Goal: Transaction & Acquisition: Purchase product/service

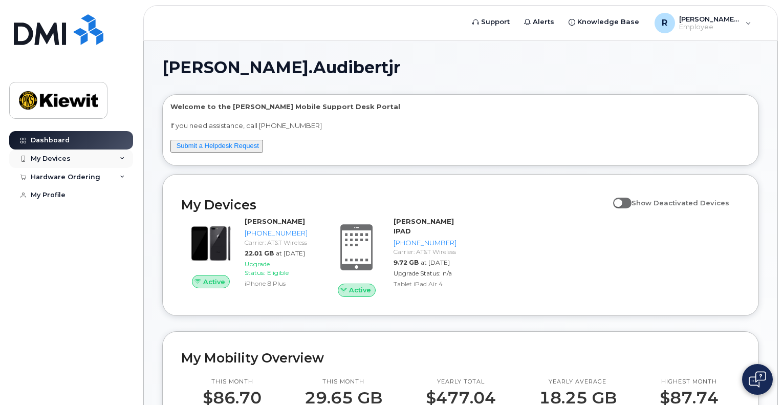
click at [125, 159] on div "My Devices" at bounding box center [71, 159] width 124 height 18
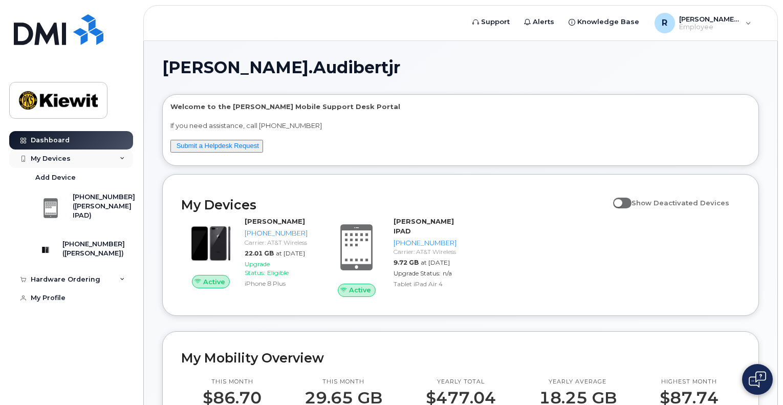
click at [125, 159] on div "My Devices" at bounding box center [71, 159] width 124 height 18
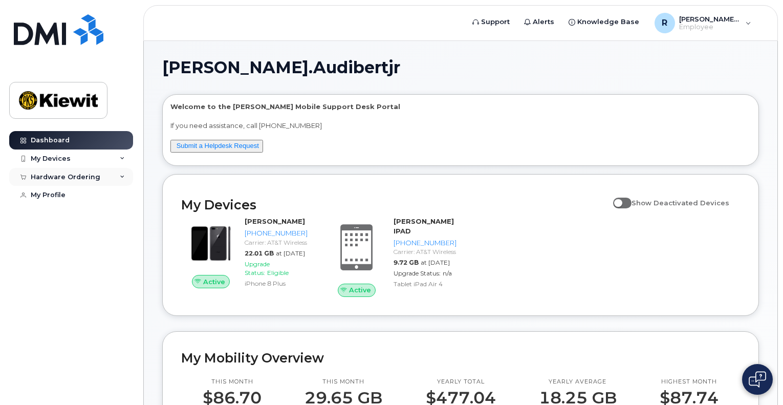
click at [123, 178] on icon at bounding box center [122, 177] width 5 height 5
click at [54, 212] on div "My Profile" at bounding box center [48, 214] width 35 height 8
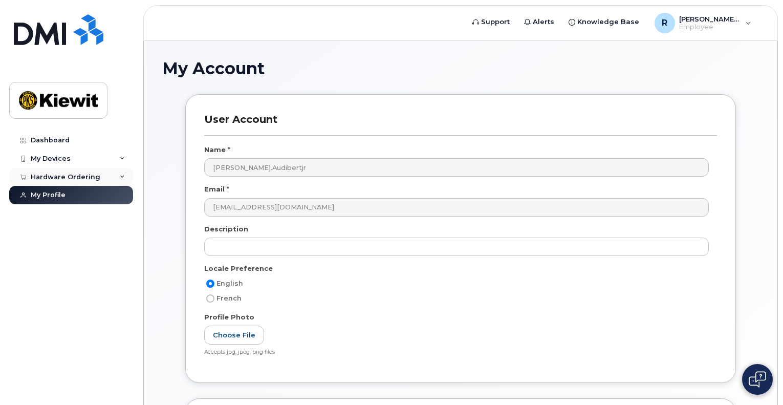
click at [44, 180] on div "Hardware Ordering" at bounding box center [71, 177] width 124 height 18
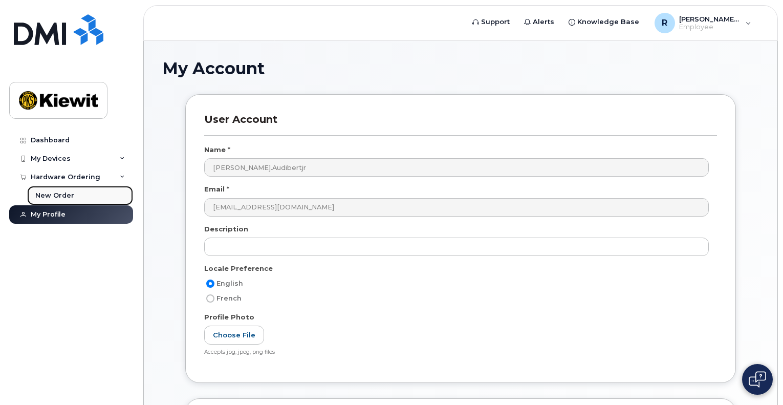
click at [48, 194] on div "New Order" at bounding box center [54, 195] width 39 height 9
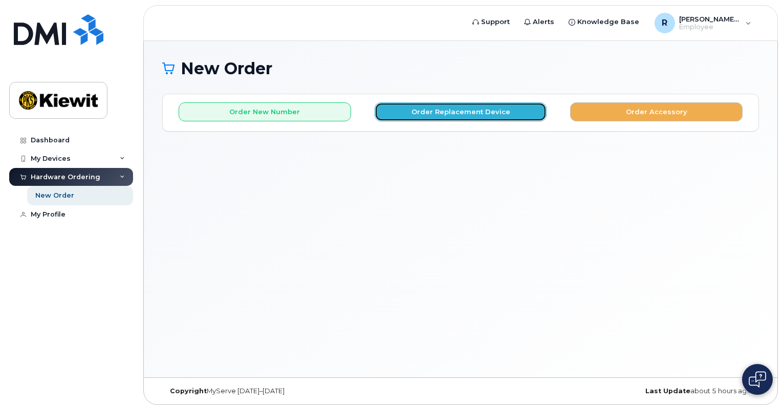
click at [469, 110] on button "Order Replacement Device" at bounding box center [461, 111] width 173 height 19
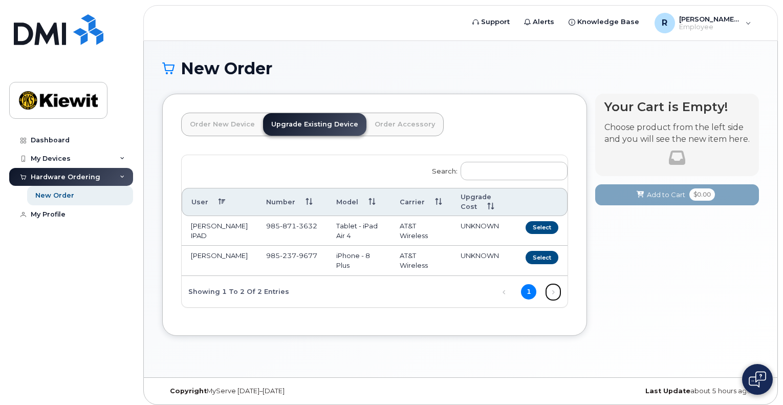
click at [554, 300] on link "Next" at bounding box center [553, 291] width 15 height 15
click at [538, 264] on button "Select" at bounding box center [542, 257] width 33 height 13
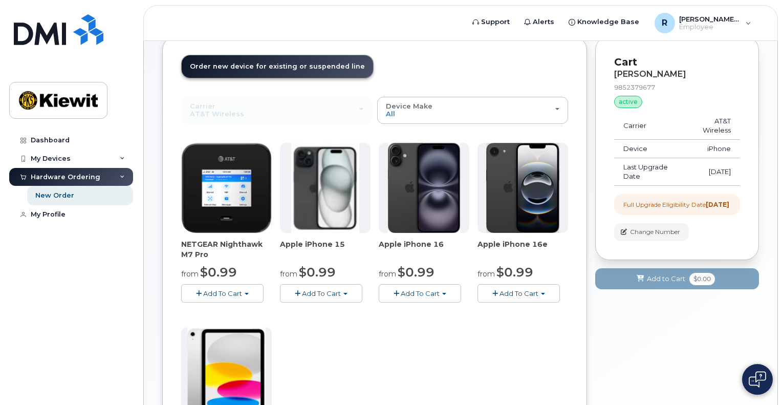
scroll to position [58, 0]
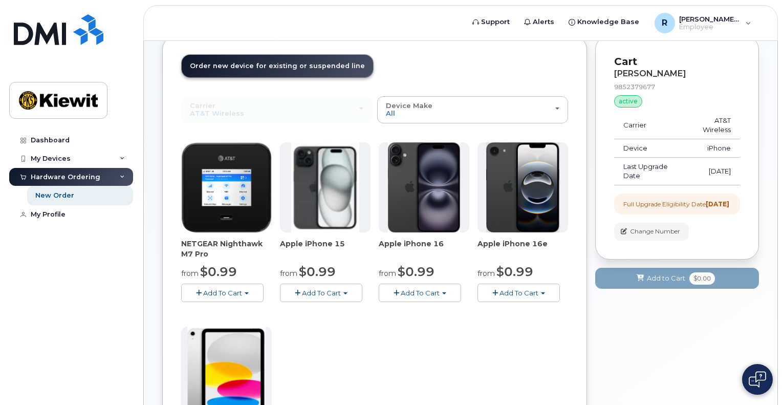
click at [447, 293] on span "button" at bounding box center [444, 293] width 4 height 2
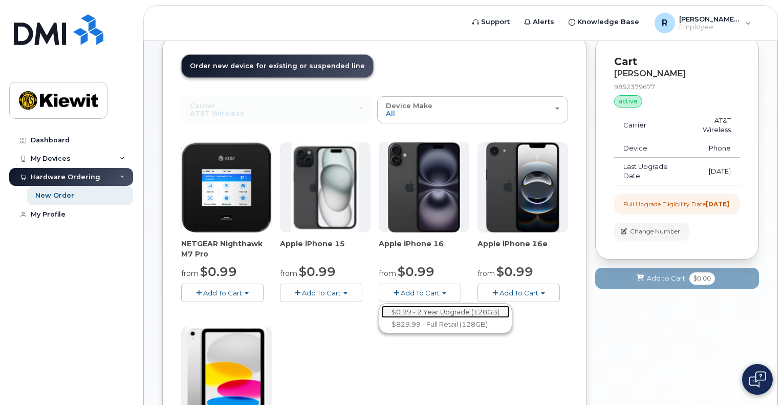
click at [439, 308] on link "$0.99 - 2 Year Upgrade (128GB)" at bounding box center [445, 312] width 129 height 13
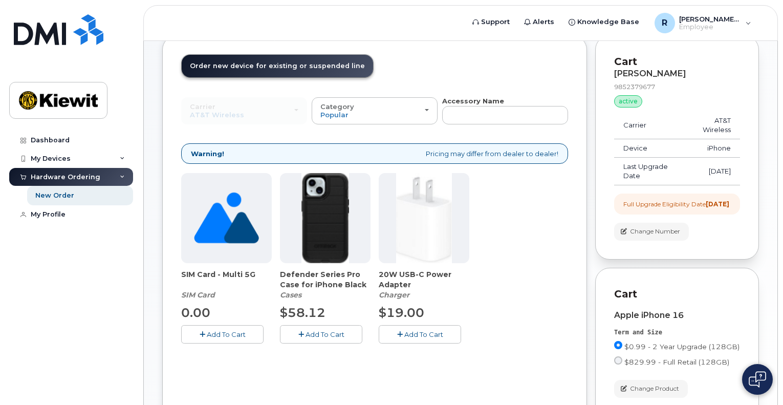
click at [402, 332] on button "Add To Cart" at bounding box center [420, 334] width 82 height 18
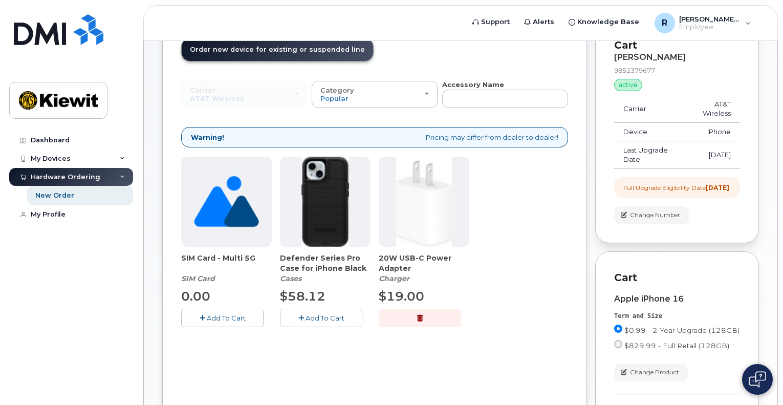
scroll to position [74, 0]
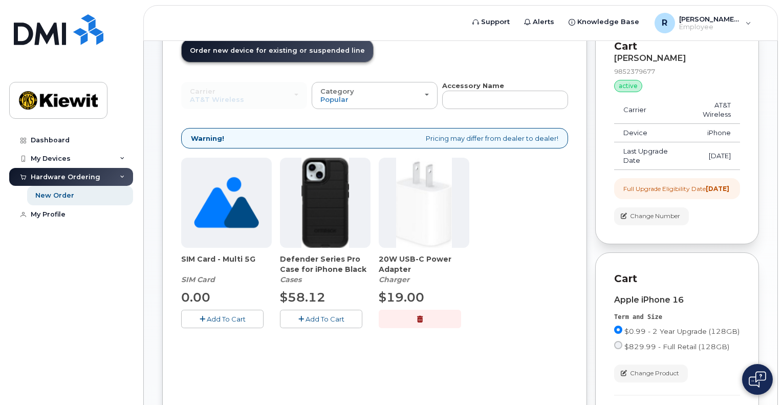
click at [303, 318] on icon "button" at bounding box center [302, 319] width 6 height 7
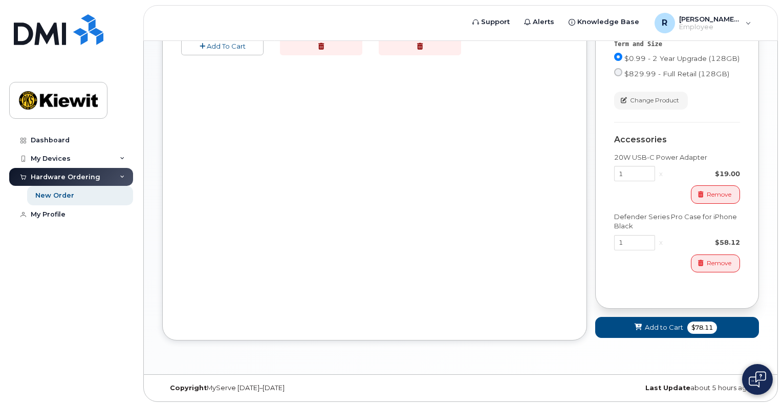
scroll to position [356, 0]
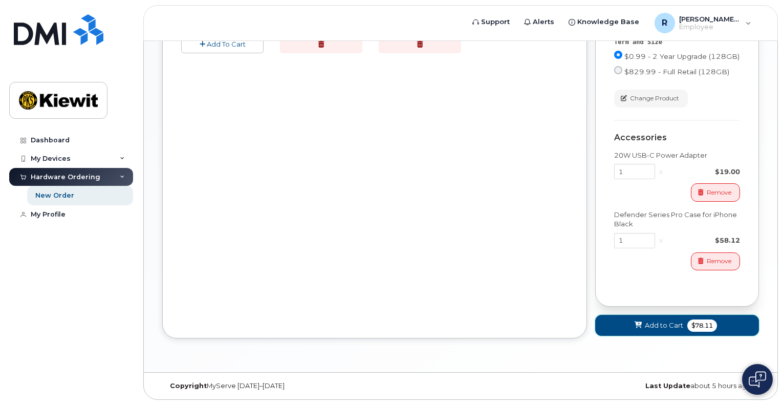
click at [639, 324] on icon at bounding box center [638, 325] width 7 height 7
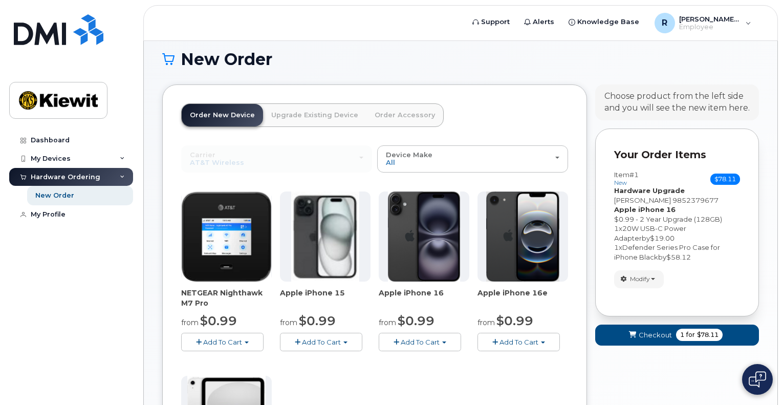
scroll to position [273, 0]
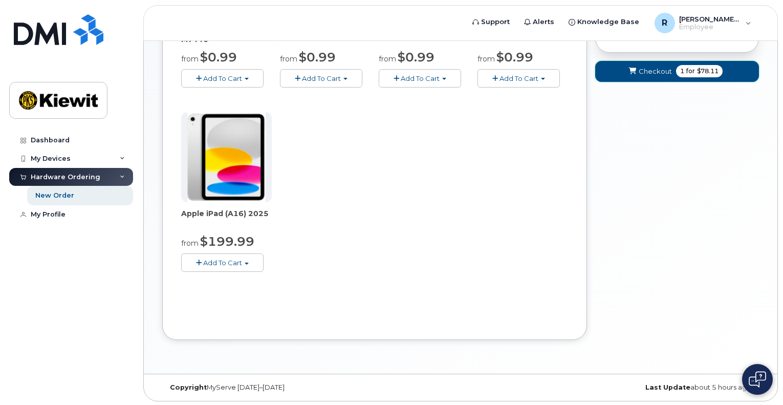
click at [697, 70] on span "$78.11" at bounding box center [708, 71] width 22 height 9
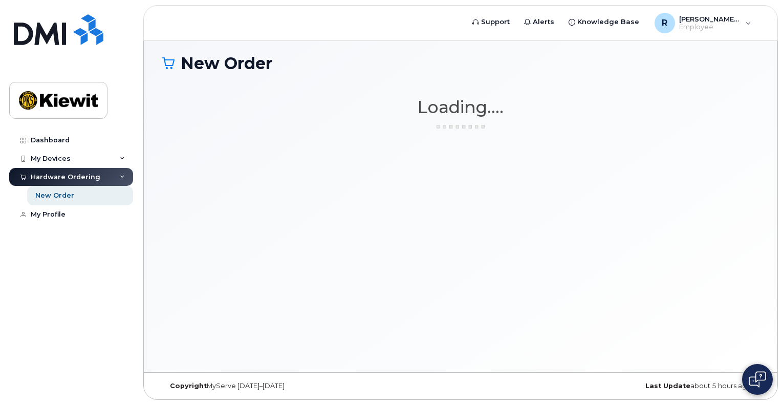
scroll to position [5, 0]
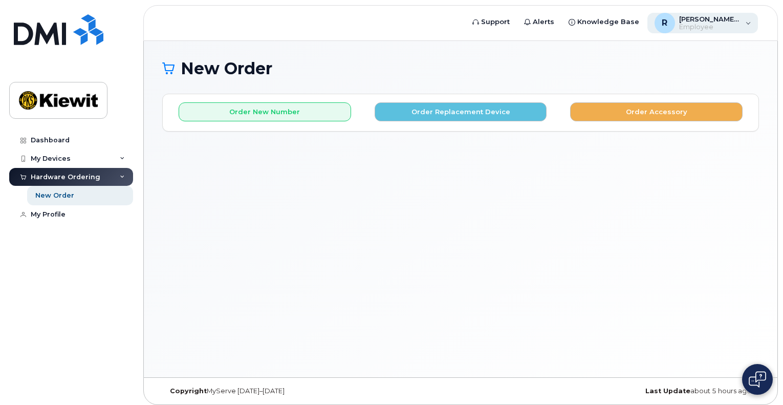
click at [747, 25] on div "R Ricky.Audibertjr Employee" at bounding box center [703, 23] width 111 height 20
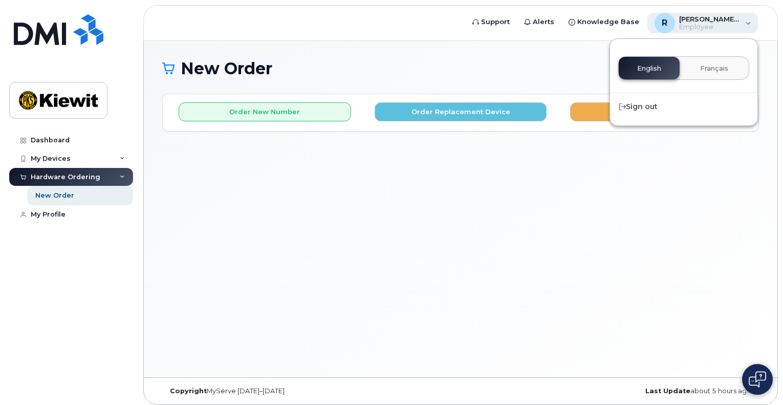
click at [747, 25] on div "R Ricky.Audibertjr Employee" at bounding box center [703, 23] width 111 height 20
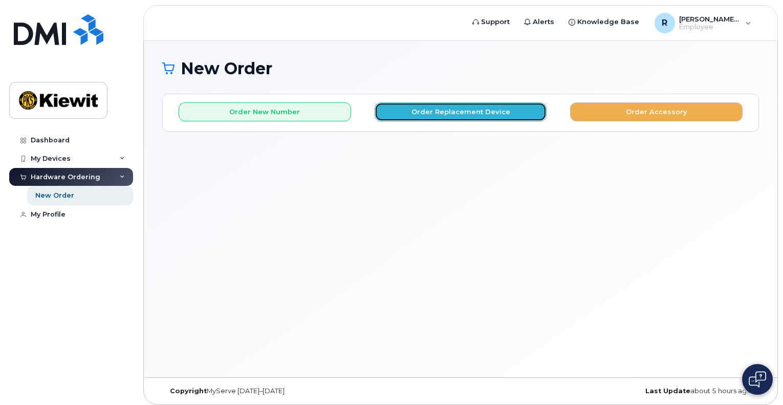
click at [444, 113] on button "Order Replacement Device" at bounding box center [461, 111] width 173 height 19
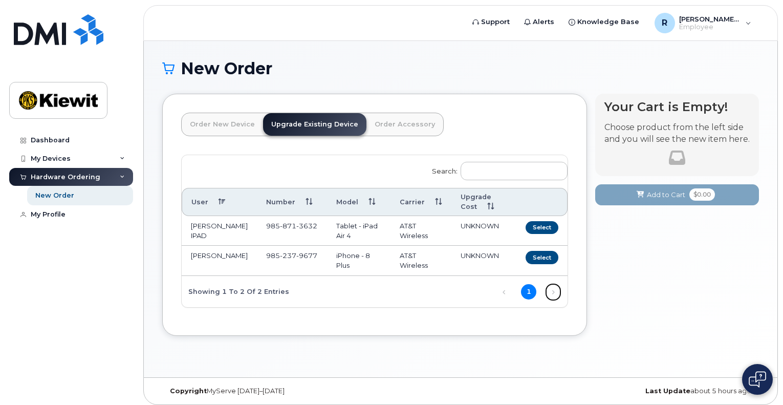
click at [553, 300] on link "Next" at bounding box center [553, 291] width 15 height 15
click at [538, 264] on button "Select" at bounding box center [542, 257] width 33 height 13
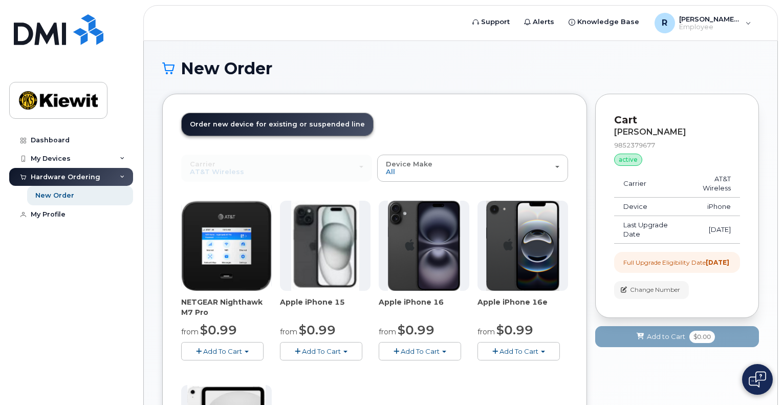
click at [419, 353] on span "Add To Cart" at bounding box center [420, 351] width 39 height 8
click at [445, 349] on button "Add To Cart" at bounding box center [420, 351] width 82 height 18
click at [427, 354] on span "Add To Cart" at bounding box center [420, 351] width 39 height 8
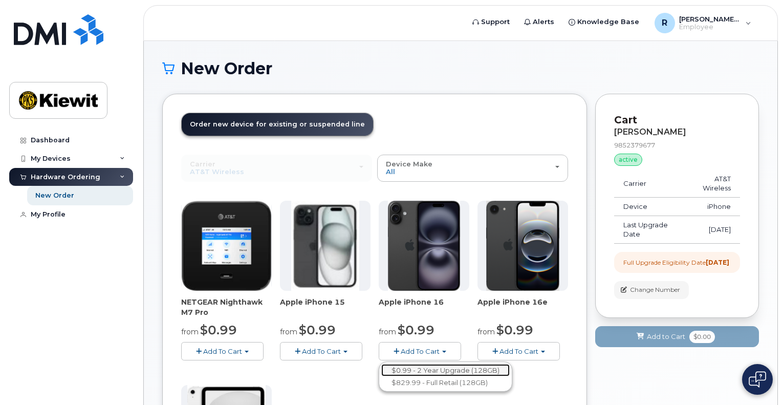
click at [426, 372] on link "$0.99 - 2 Year Upgrade (128GB)" at bounding box center [445, 370] width 129 height 13
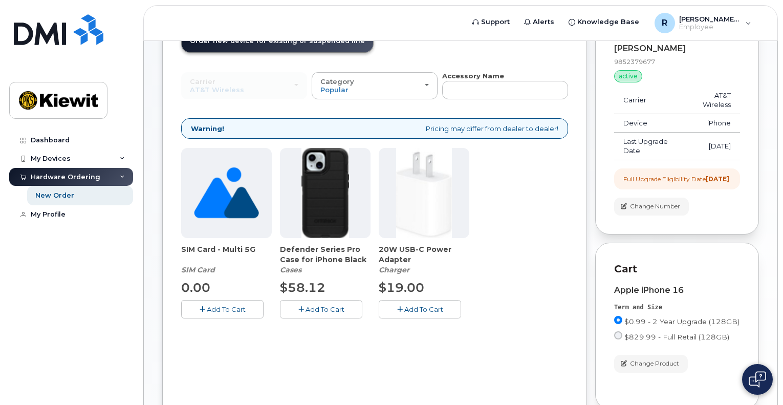
scroll to position [84, 0]
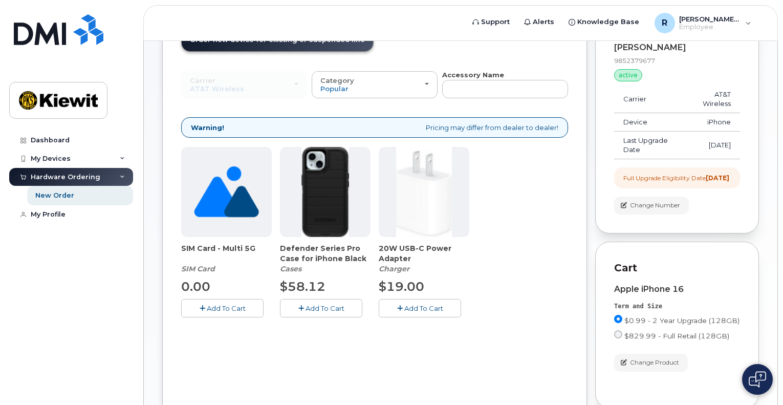
click at [310, 310] on span "Add To Cart" at bounding box center [325, 308] width 39 height 8
click at [406, 308] on span "Add To Cart" at bounding box center [424, 308] width 39 height 8
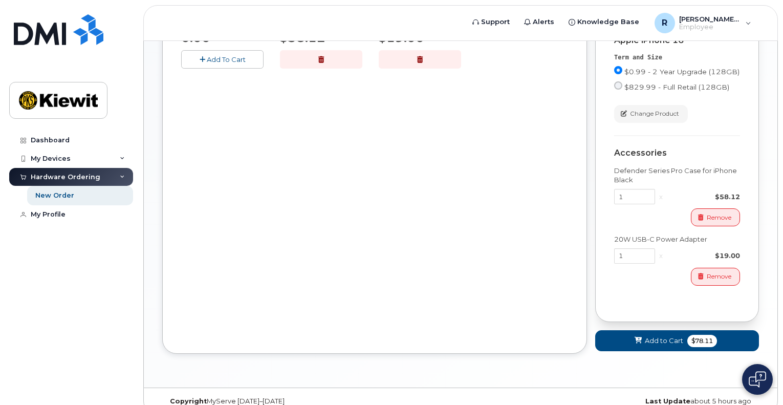
scroll to position [356, 0]
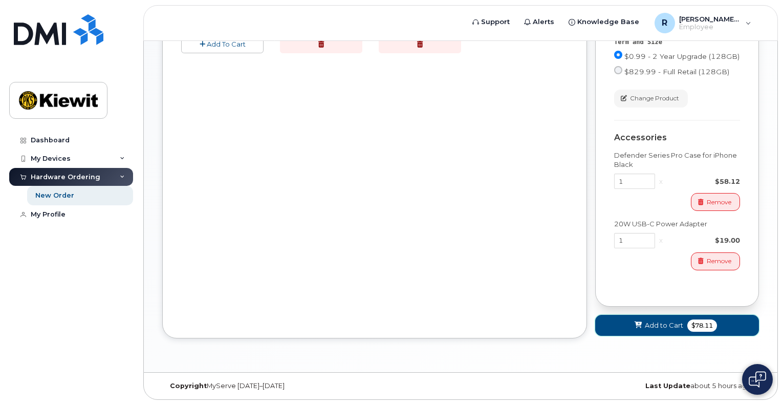
click at [692, 329] on span "$78.11" at bounding box center [703, 326] width 30 height 12
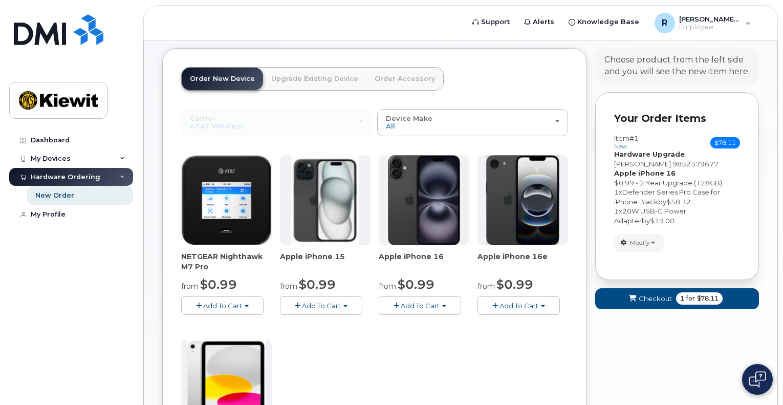
scroll to position [46, 0]
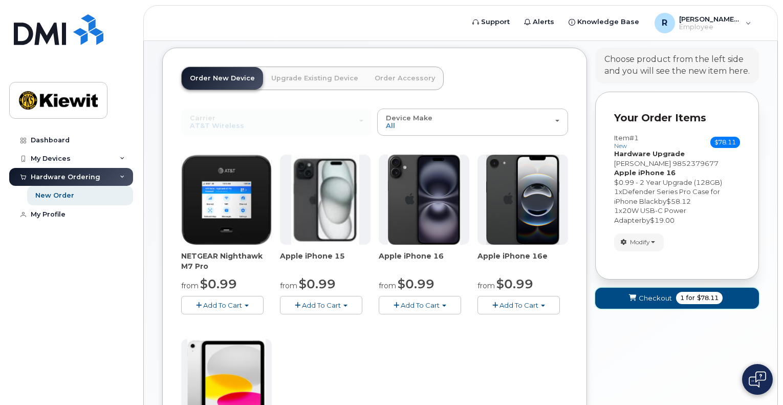
click at [683, 299] on span "1" at bounding box center [683, 297] width 4 height 9
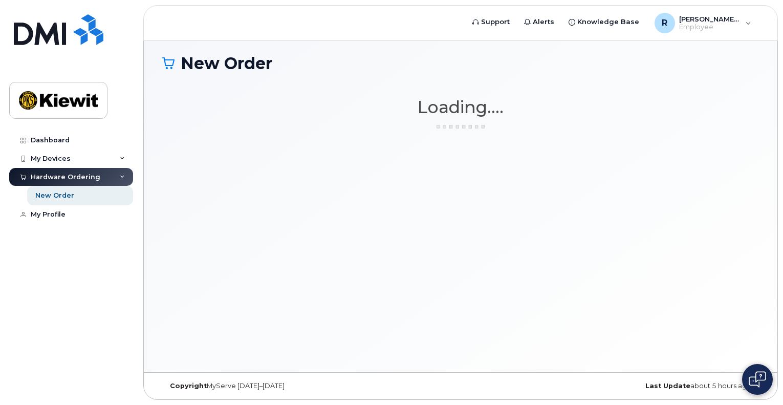
scroll to position [5, 0]
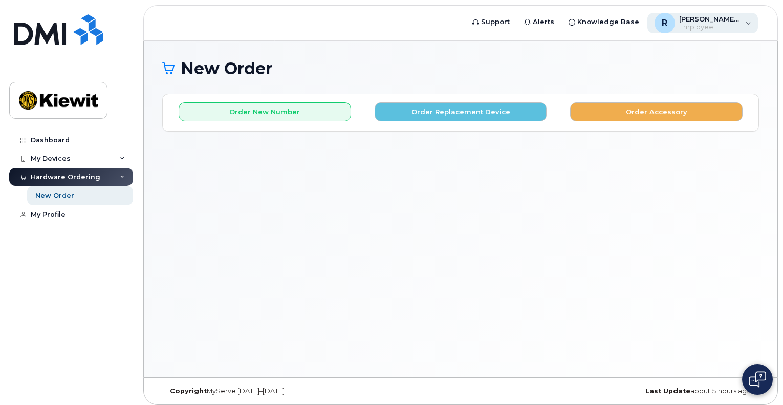
click at [736, 25] on span "Employee" at bounding box center [709, 27] width 61 height 8
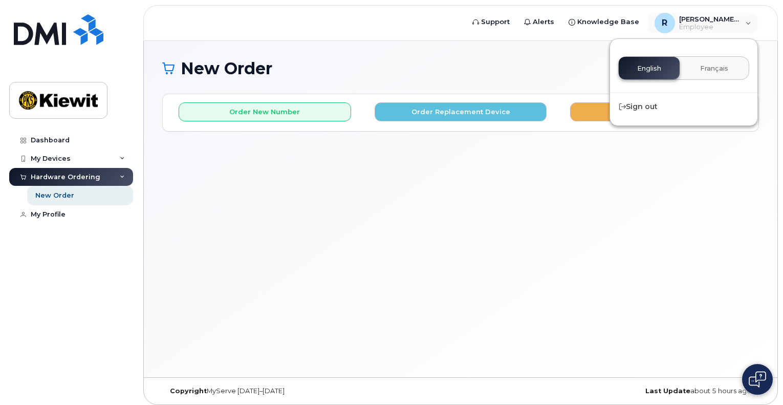
click at [656, 72] on div "English Français" at bounding box center [684, 68] width 131 height 24
click at [575, 78] on div "New Order" at bounding box center [460, 76] width 597 height 34
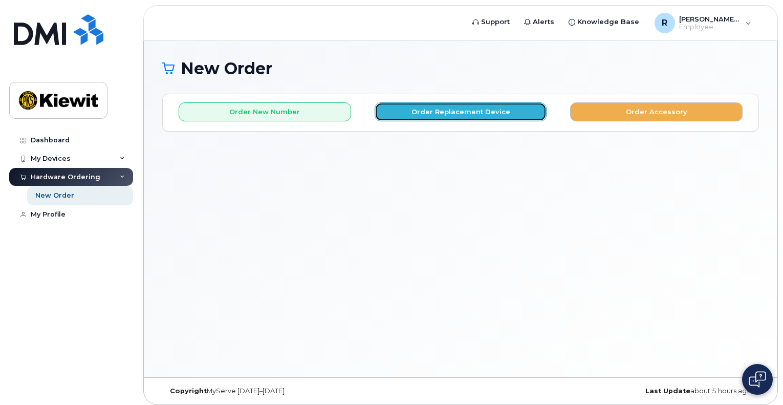
click at [450, 110] on button "Order Replacement Device" at bounding box center [461, 111] width 173 height 19
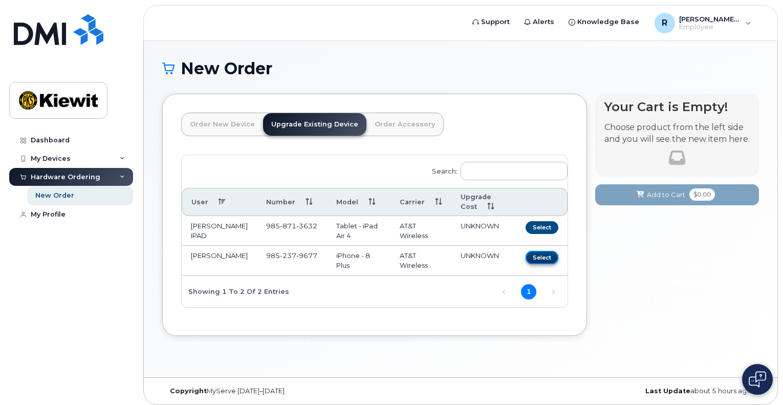
click at [543, 264] on button "Select" at bounding box center [542, 257] width 33 height 13
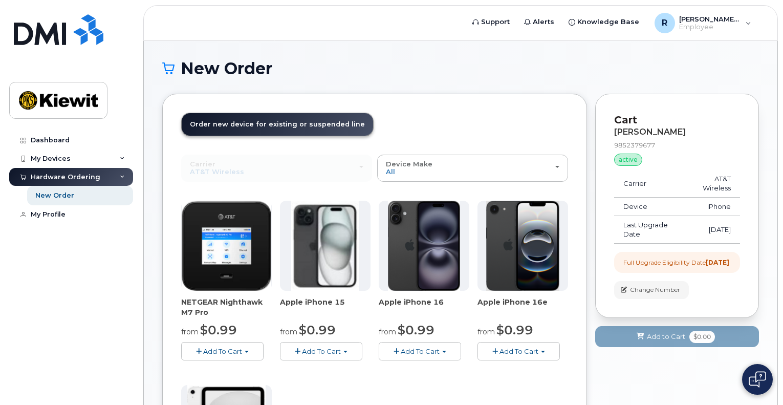
click at [432, 351] on span "Add To Cart" at bounding box center [420, 351] width 39 height 8
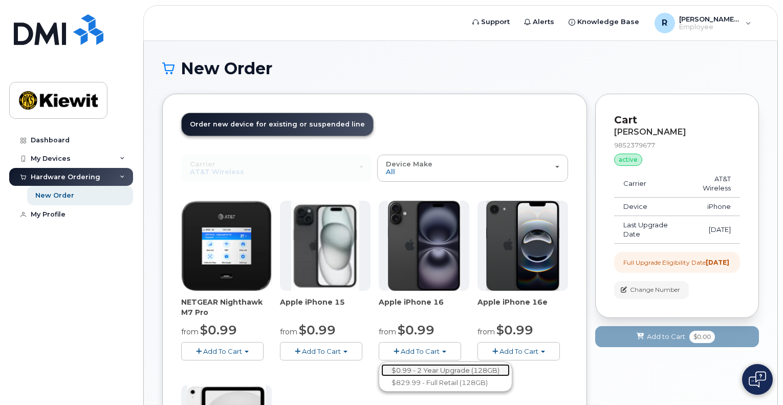
click at [435, 371] on link "$0.99 - 2 Year Upgrade (128GB)" at bounding box center [445, 370] width 129 height 13
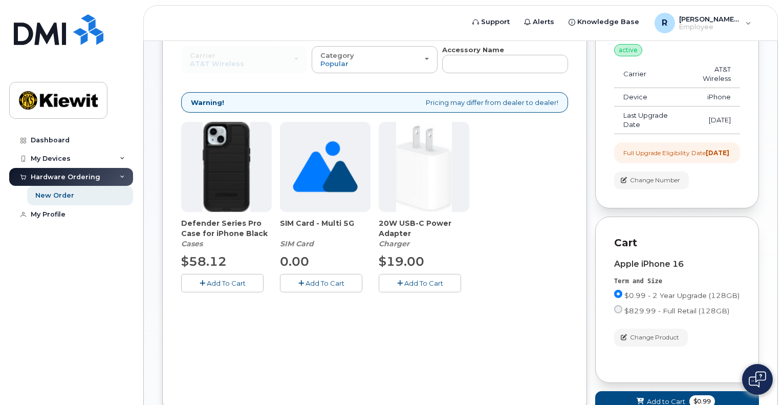
scroll to position [110, 0]
click at [416, 279] on span "Add To Cart" at bounding box center [424, 283] width 39 height 8
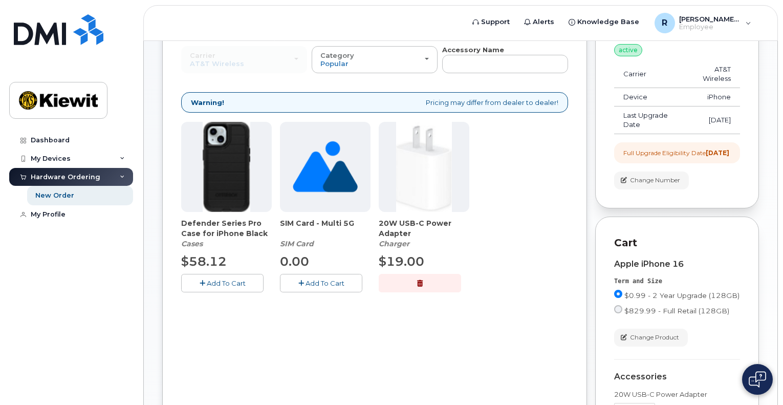
click at [248, 278] on button "Add To Cart" at bounding box center [222, 283] width 82 height 18
drag, startPoint x: 782, startPoint y: 236, endPoint x: 780, endPoint y: 213, distance: 23.1
click at [780, 213] on body "Support Alerts Knowledge Base R [PERSON_NAME].Audibertjr Employee English Franç…" at bounding box center [391, 267] width 783 height 754
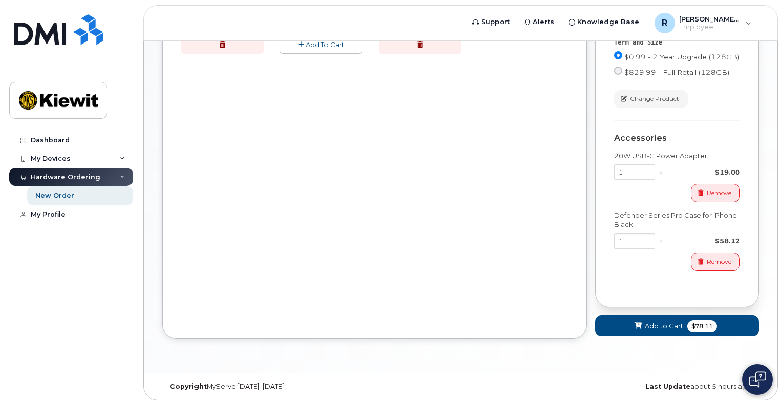
scroll to position [356, 0]
click at [665, 325] on span "Add to Cart" at bounding box center [664, 326] width 38 height 10
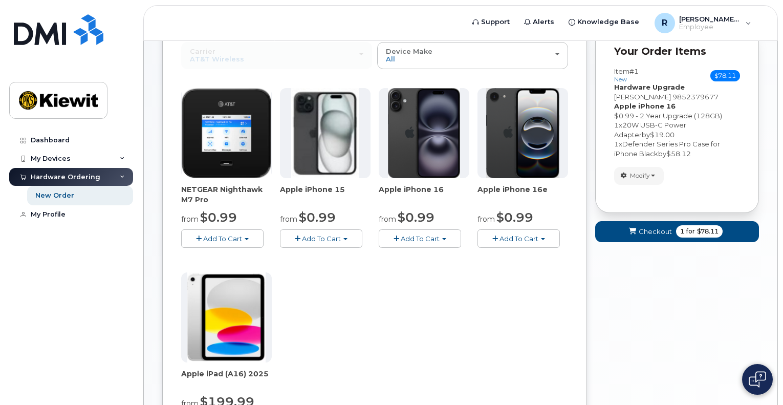
scroll to position [43, 0]
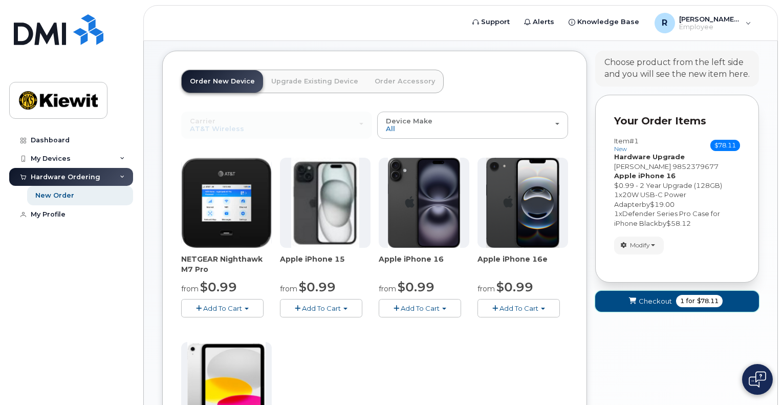
click at [697, 304] on span "$78.11" at bounding box center [708, 300] width 22 height 9
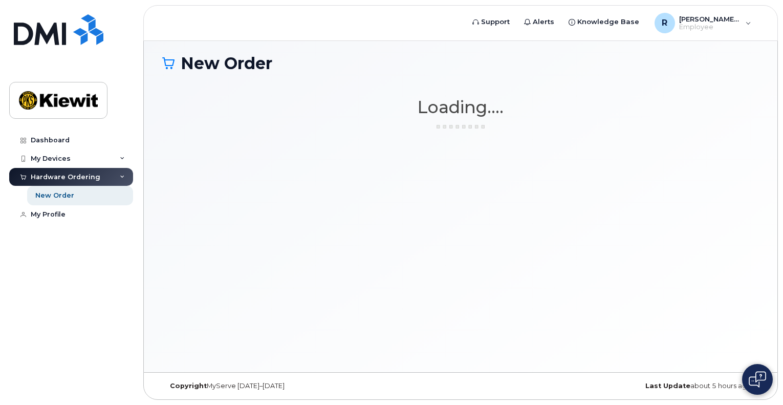
scroll to position [5, 0]
